Goal: Task Accomplishment & Management: Use online tool/utility

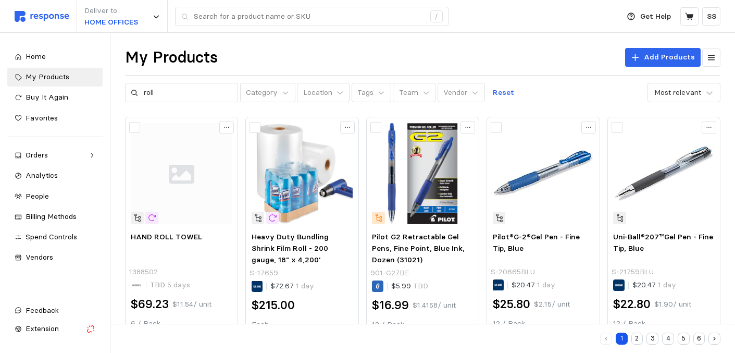
drag, startPoint x: 165, startPoint y: 93, endPoint x: 120, endPoint y: 93, distance: 45.3
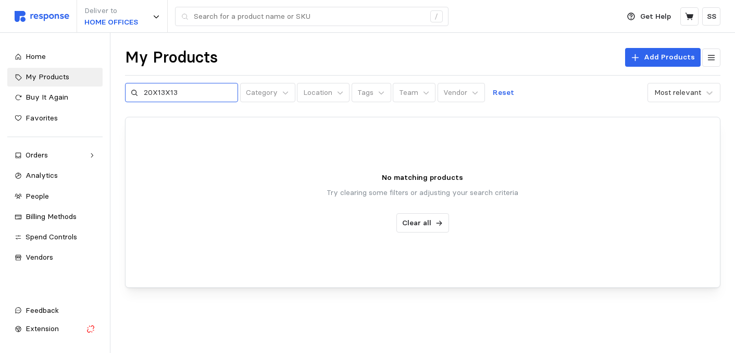
drag, startPoint x: 177, startPoint y: 96, endPoint x: 141, endPoint y: 93, distance: 35.5
click at [141, 93] on div "20X13X13" at bounding box center [182, 93] width 114 height 20
type input "20X13X13"
click at [657, 57] on p "Add Products" at bounding box center [669, 57] width 51 height 11
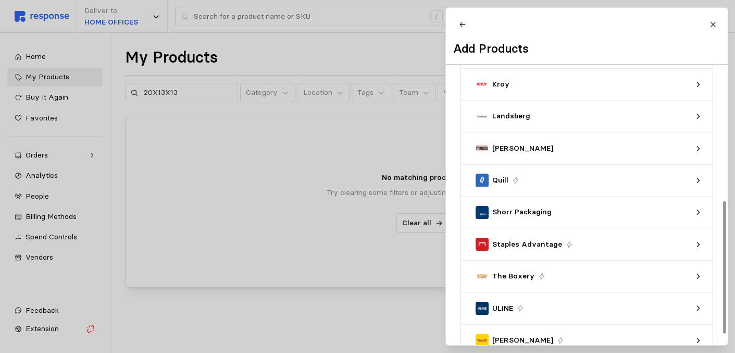
scroll to position [287, 0]
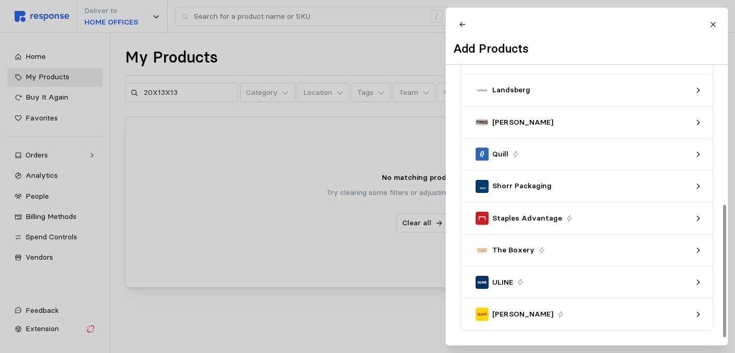
click at [726, 312] on div at bounding box center [724, 271] width 3 height 132
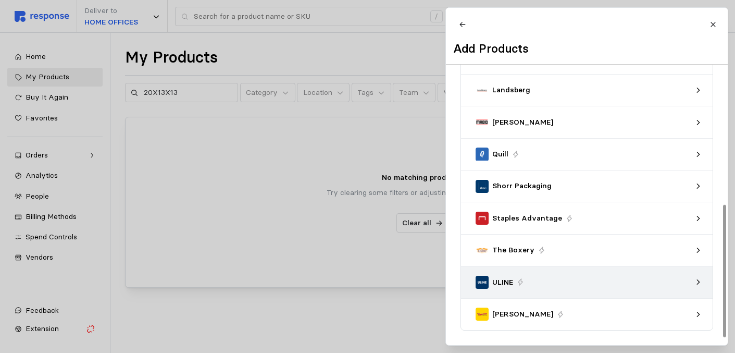
click at [652, 283] on div "ULINE" at bounding box center [583, 282] width 215 height 13
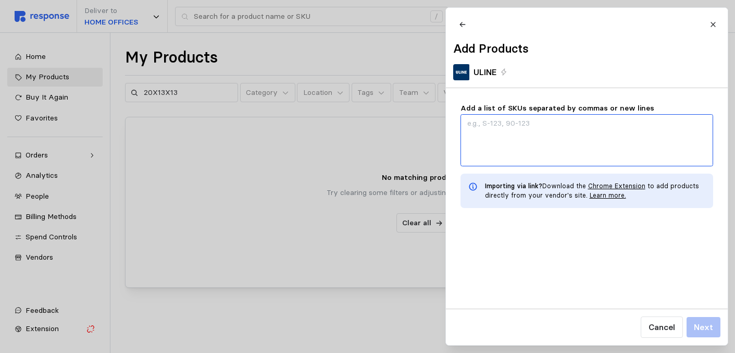
click at [600, 130] on textarea "Add a list of SKUs separated by commas or new lines" at bounding box center [586, 140] width 253 height 52
type textarea "x"
type textarea "2"
type textarea "x"
type textarea "20"
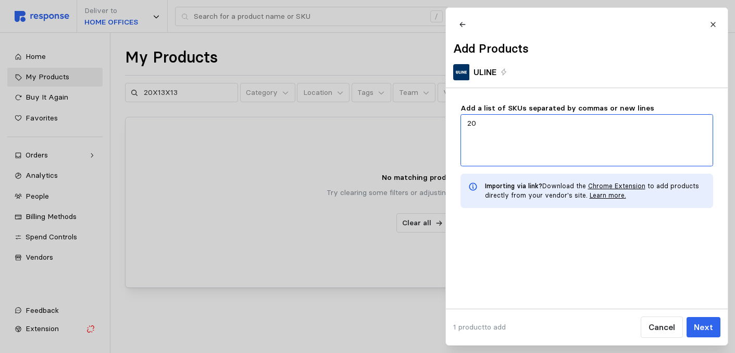
type textarea "x"
type textarea "20X"
type textarea "x"
type textarea "20X1"
type textarea "x"
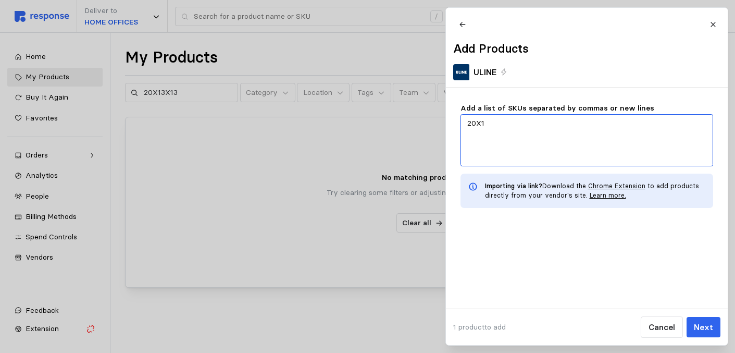
type textarea "20X13"
type textarea "x"
type textarea "20X13X"
type textarea "x"
type textarea "20X13X1"
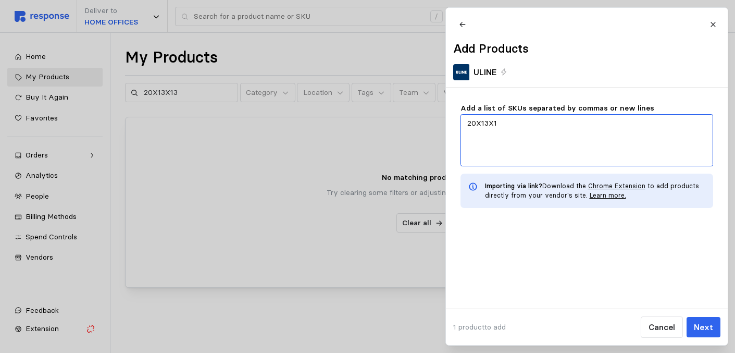
type textarea "x"
type textarea "20X13X13"
click at [707, 324] on p "Next" at bounding box center [702, 326] width 19 height 13
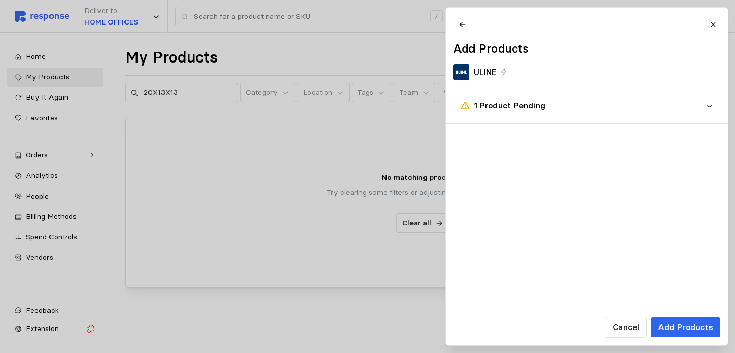
click at [703, 112] on p "1 Product Pending" at bounding box center [589, 105] width 232 height 13
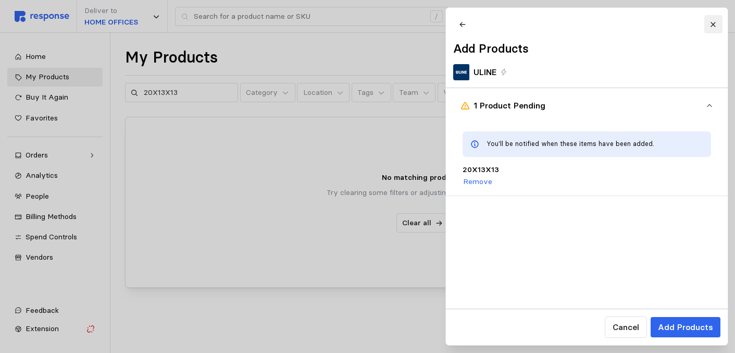
click at [715, 23] on icon at bounding box center [712, 24] width 7 height 7
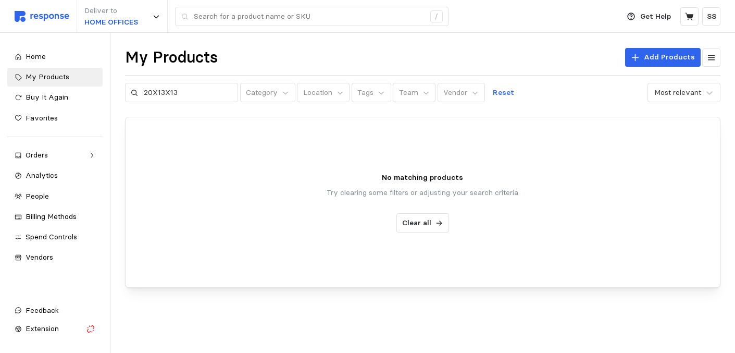
click at [520, 57] on div "My Products Add Products" at bounding box center [422, 57] width 595 height 20
click at [191, 87] on input "20X13X13" at bounding box center [188, 92] width 89 height 19
click at [54, 116] on span "Favorites" at bounding box center [42, 117] width 32 height 9
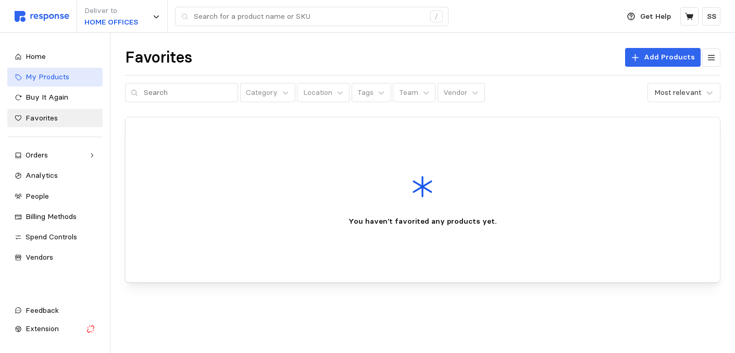
click at [56, 80] on span "My Products" at bounding box center [48, 76] width 44 height 9
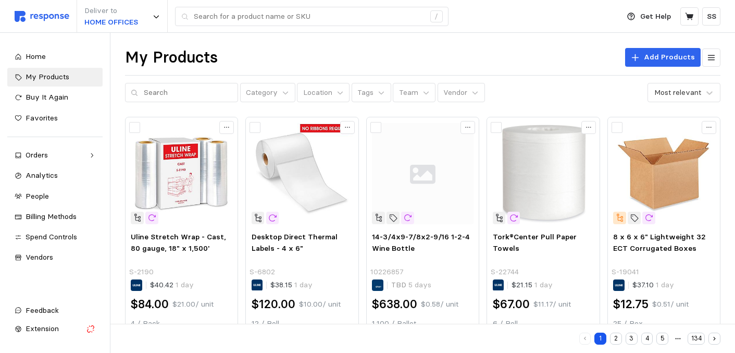
click at [249, 67] on div "My Products Add Products" at bounding box center [422, 57] width 595 height 20
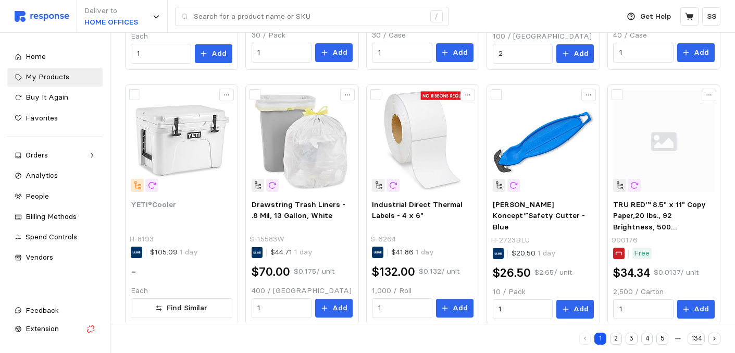
scroll to position [557, 0]
